Goal: Task Accomplishment & Management: Complete application form

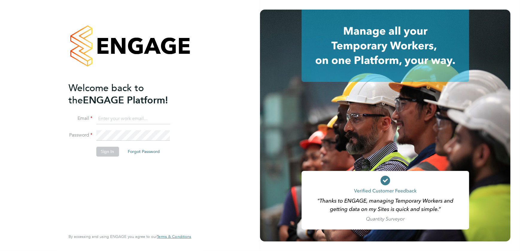
type input "inga.padrieziene@apleona.com"
click at [110, 154] on button "Sign In" at bounding box center [107, 152] width 23 height 10
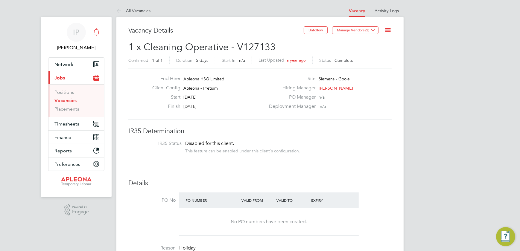
click at [98, 33] on icon "Main navigation" at bounding box center [96, 31] width 7 height 7
